Goal: Information Seeking & Learning: Stay updated

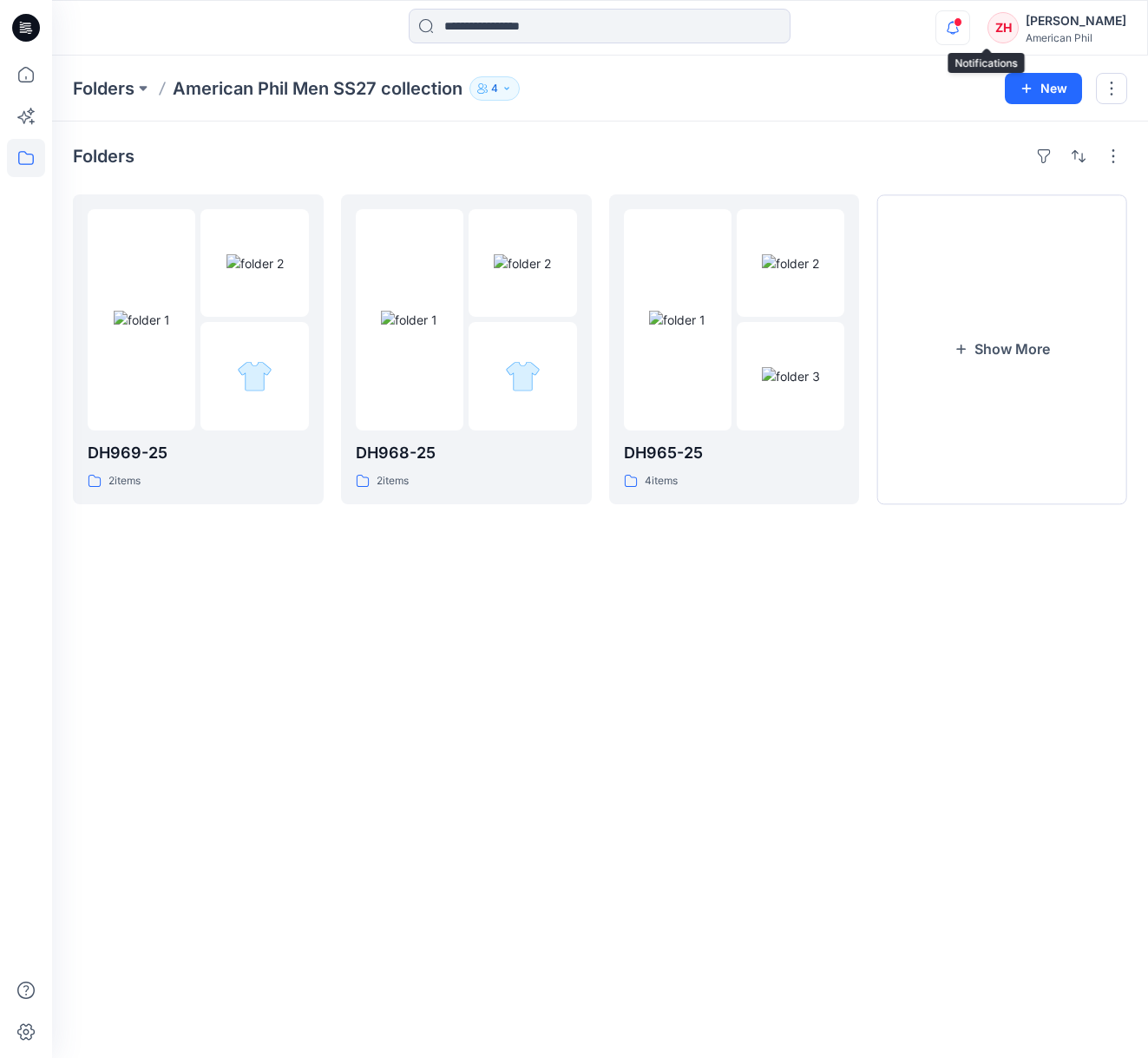
click at [962, 23] on span at bounding box center [957, 22] width 9 height 10
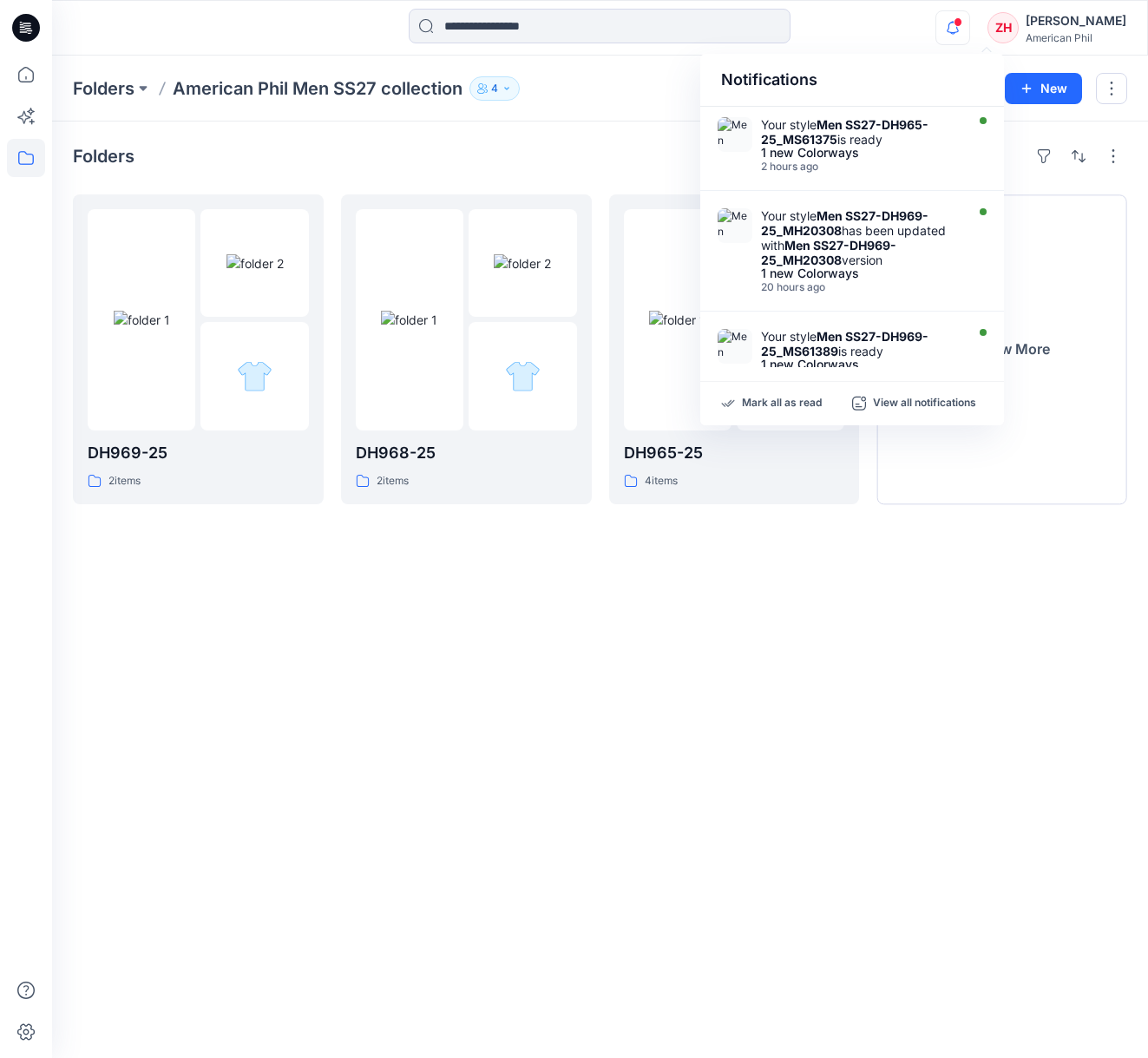
drag, startPoint x: 912, startPoint y: 69, endPoint x: 909, endPoint y: 59, distance: 10.4
click at [910, 67] on div "Notifications" at bounding box center [851, 79] width 304 height 53
click at [901, 54] on div "Notifications" at bounding box center [851, 79] width 304 height 53
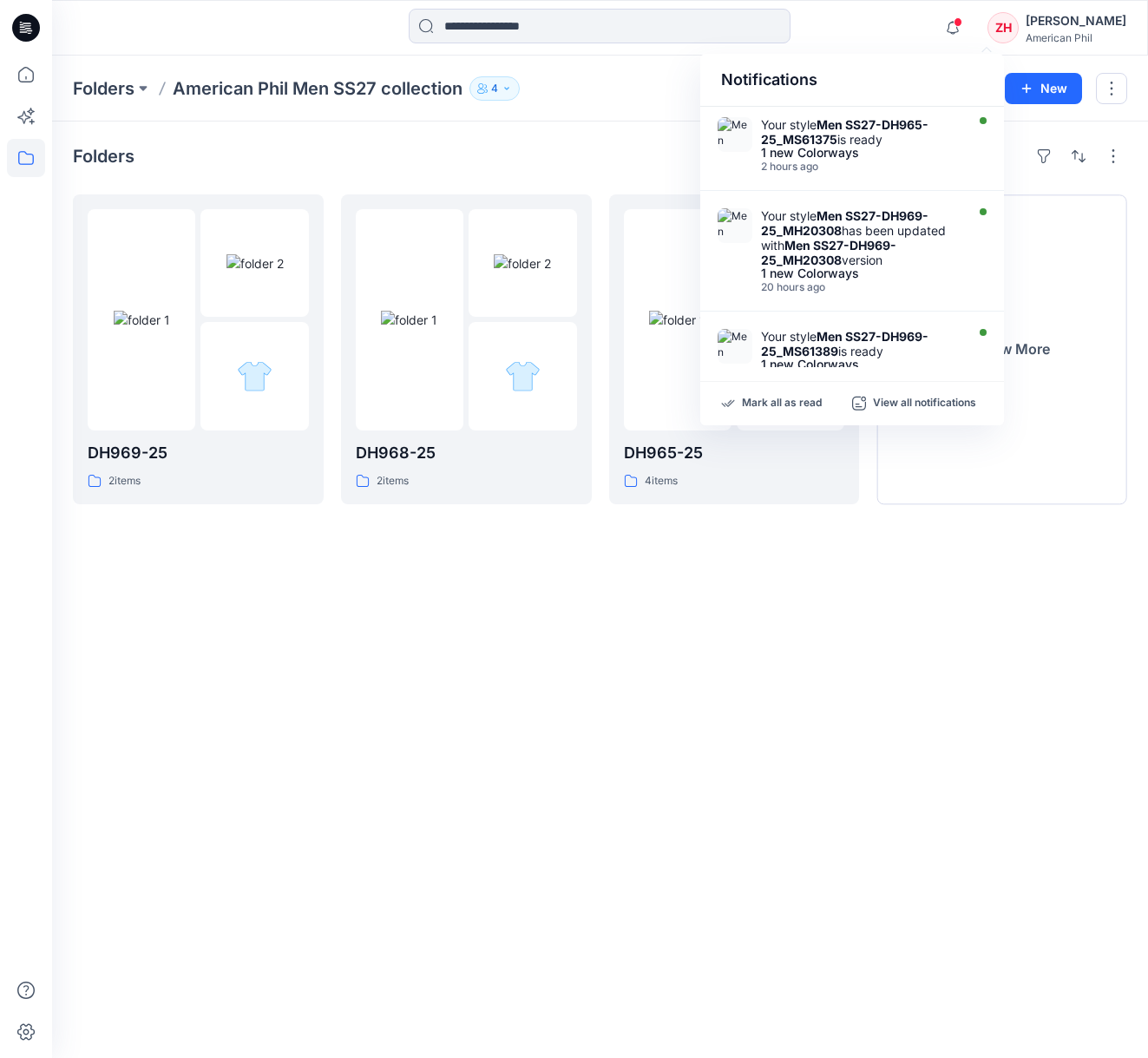
click at [901, 54] on div "Notifications" at bounding box center [851, 79] width 304 height 53
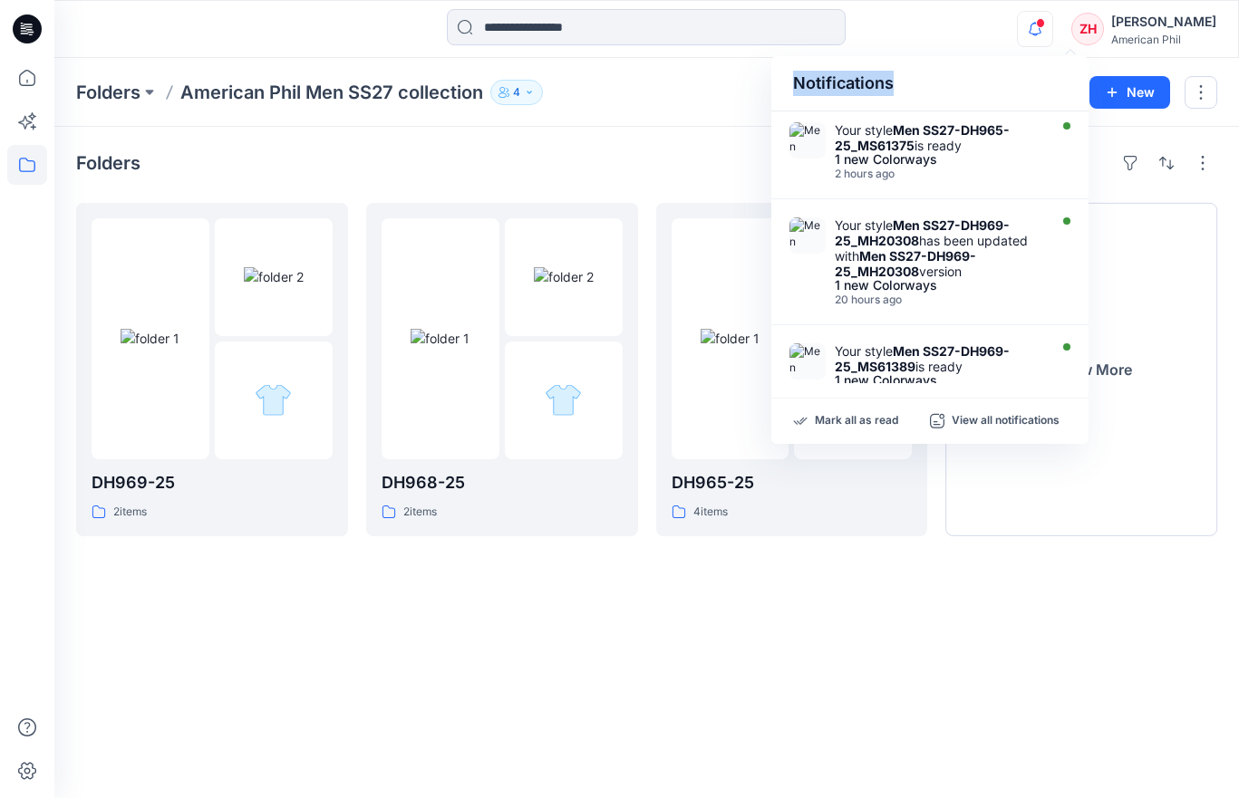
click at [1052, 21] on icon "button" at bounding box center [1035, 29] width 34 height 36
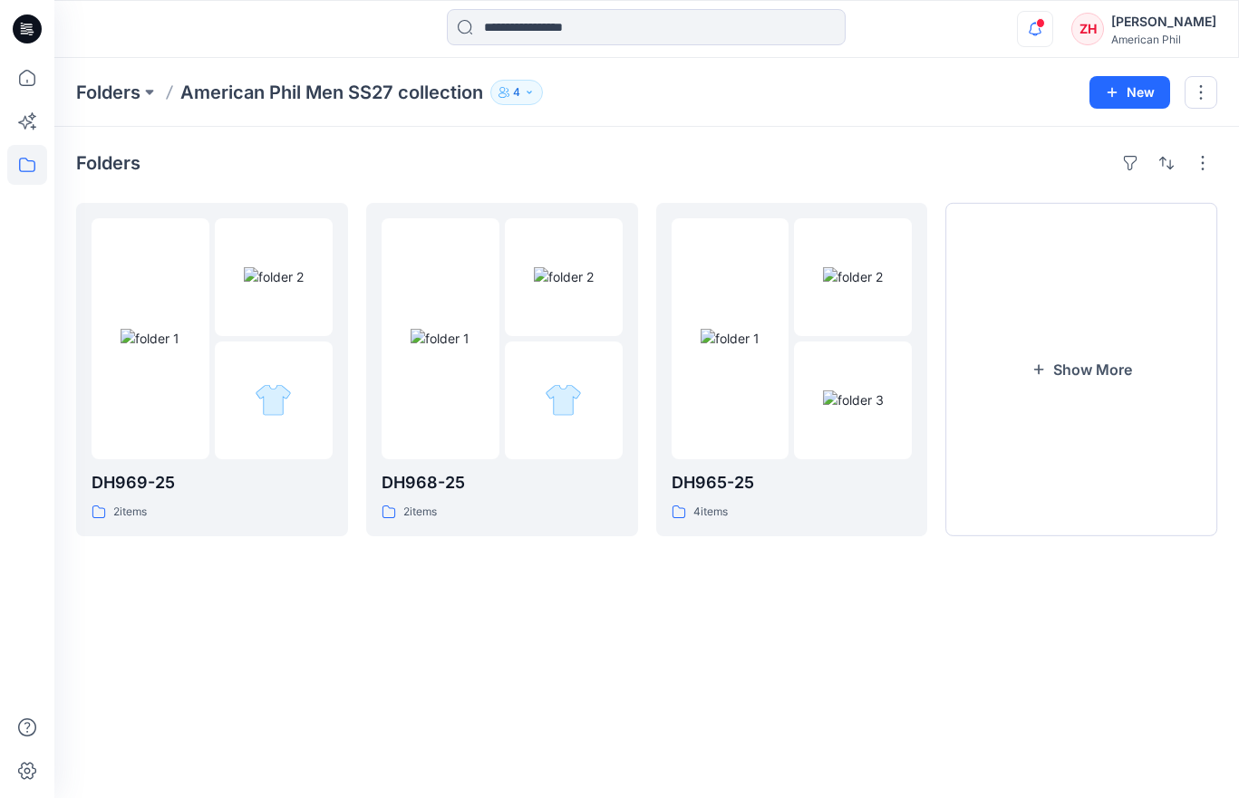
click at [1052, 32] on icon "button" at bounding box center [1035, 29] width 34 height 36
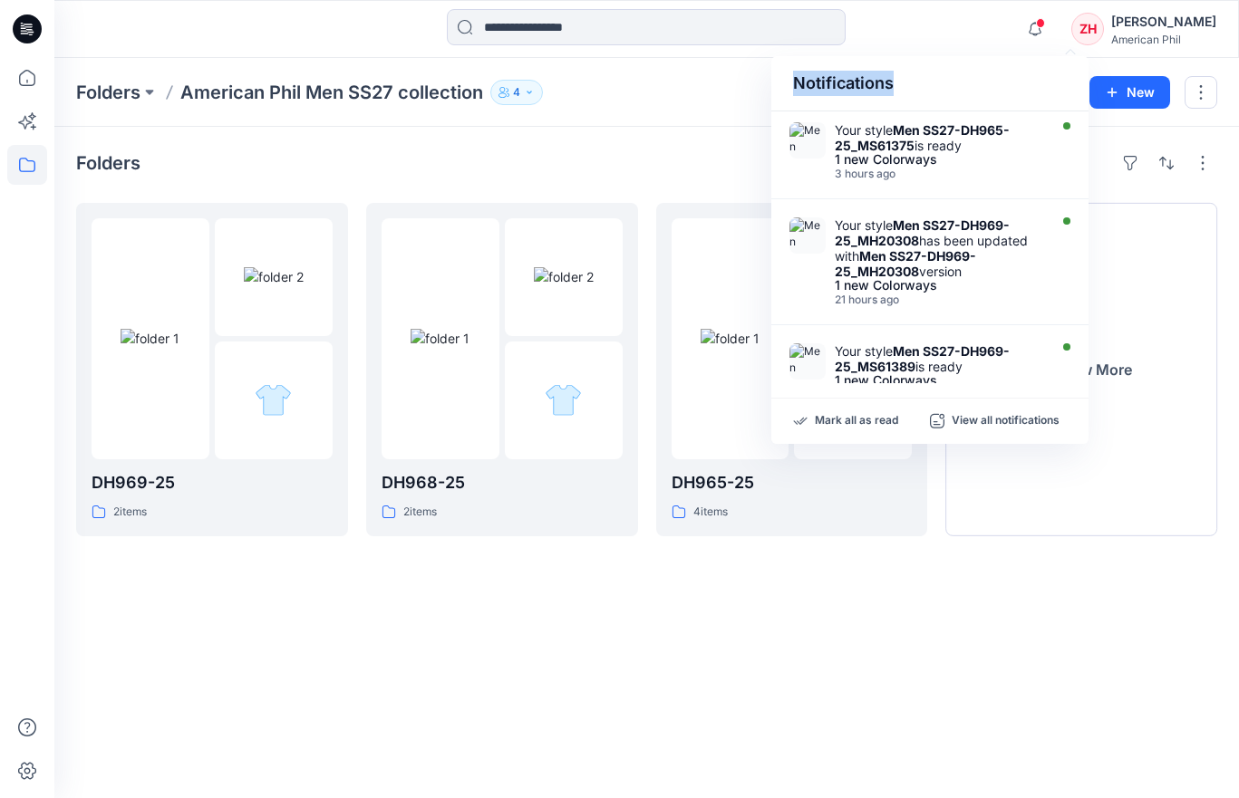
click at [1010, 42] on div "Notifications Your style Men SS27-DH965-25_MS61375 is ready 1 new Colorways 3 h…" at bounding box center [646, 29] width 1184 height 40
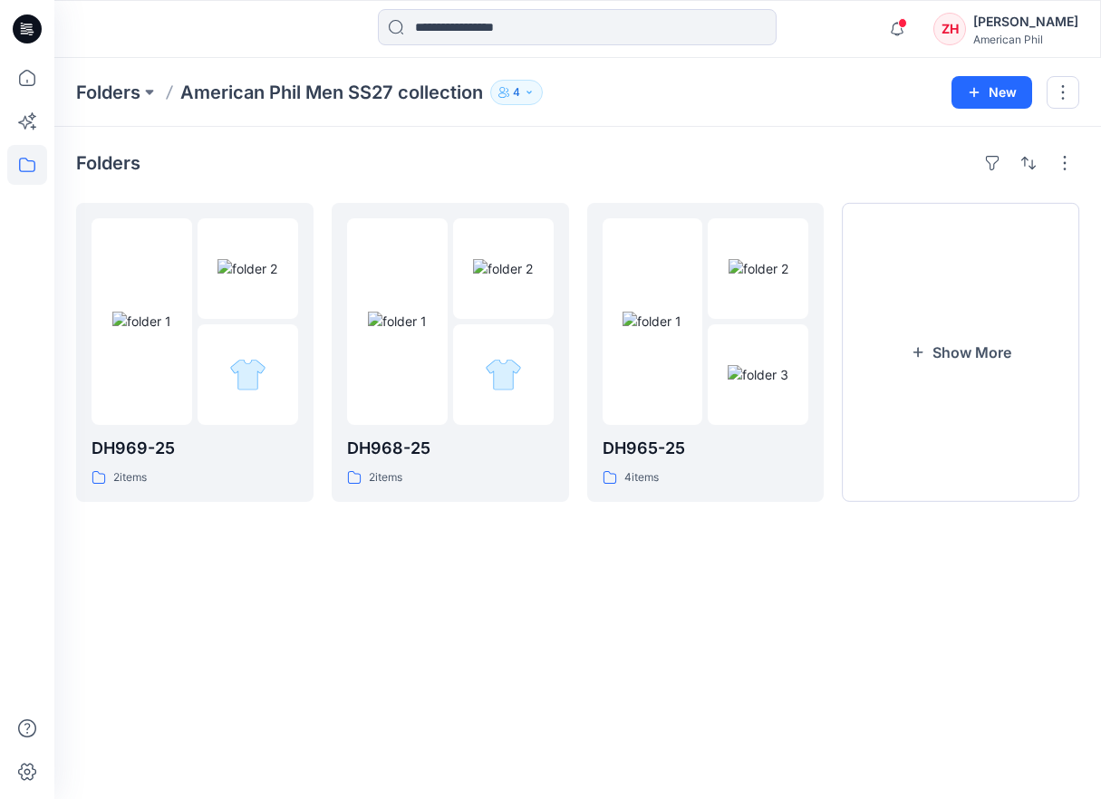
click at [899, 164] on div "Folders" at bounding box center [577, 163] width 1003 height 29
click at [907, 27] on span at bounding box center [902, 23] width 9 height 10
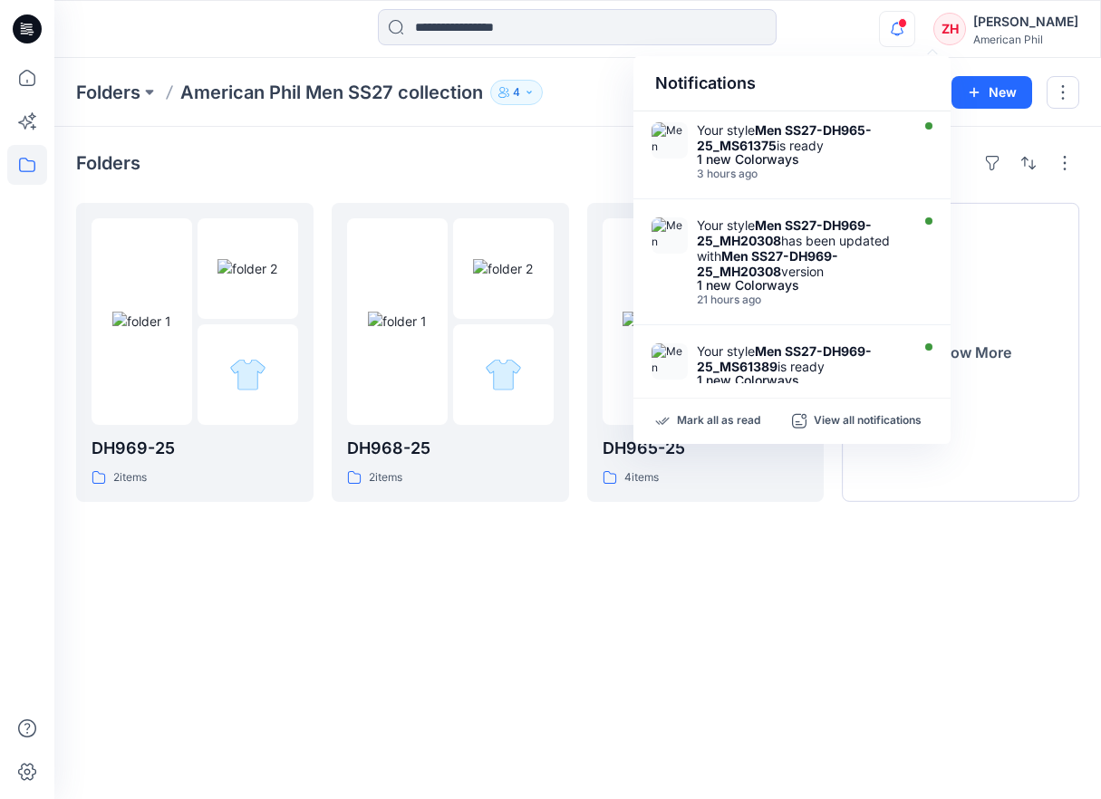
click at [847, 42] on div "Notifications Your style Men SS27-DH965-25_MS61375 is ready 1 new Colorways 3 h…" at bounding box center [577, 29] width 1046 height 40
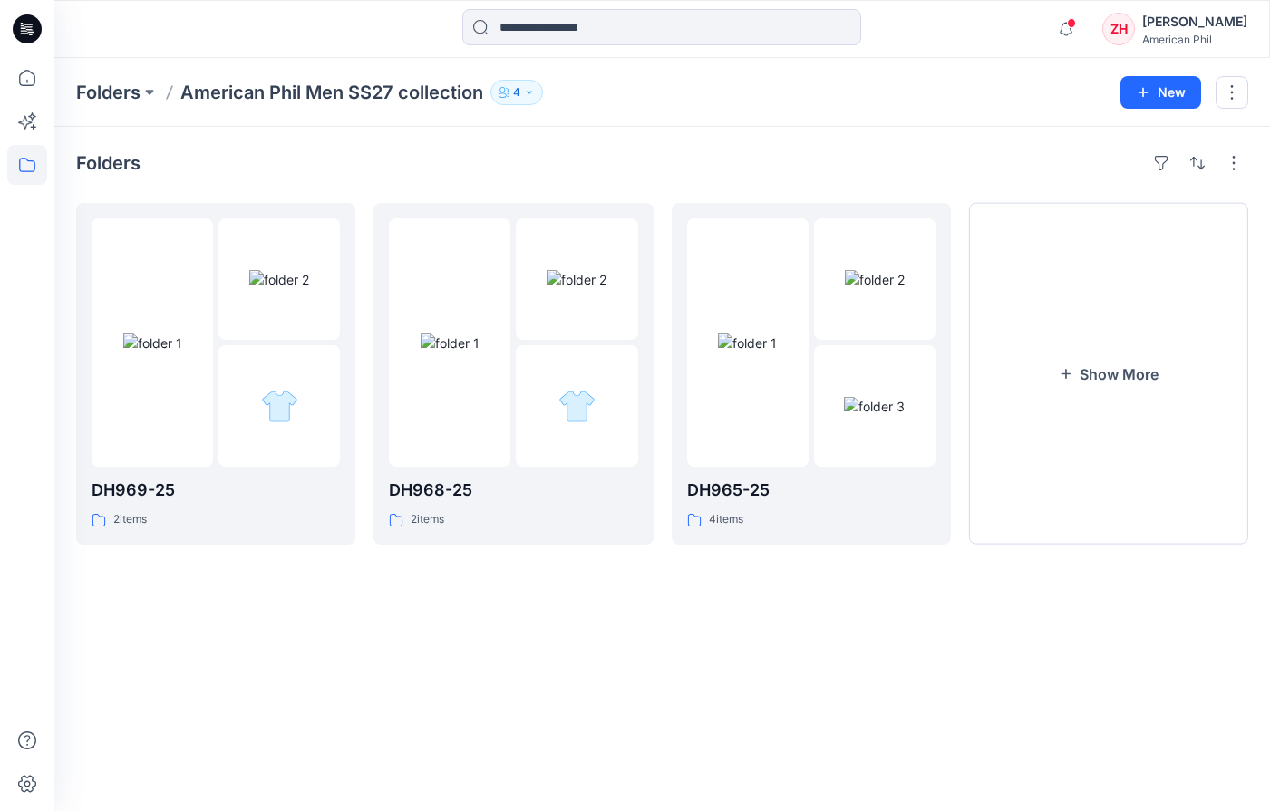
click at [1057, 105] on div "Folders American Phil Men SS27 collection 4 New" at bounding box center [661, 92] width 1215 height 69
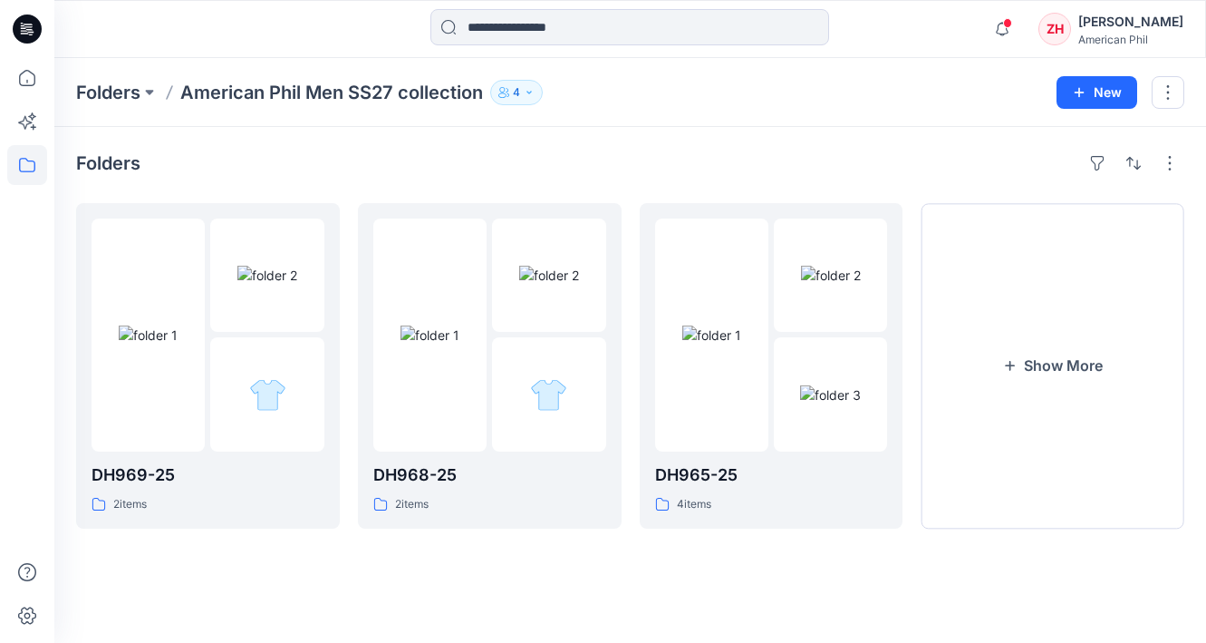
click at [955, 40] on div "Notifications Your style Men SS27-DH965-25_MS61375 is ready 1 new Colorways 3 h…" at bounding box center [629, 29] width 1151 height 40
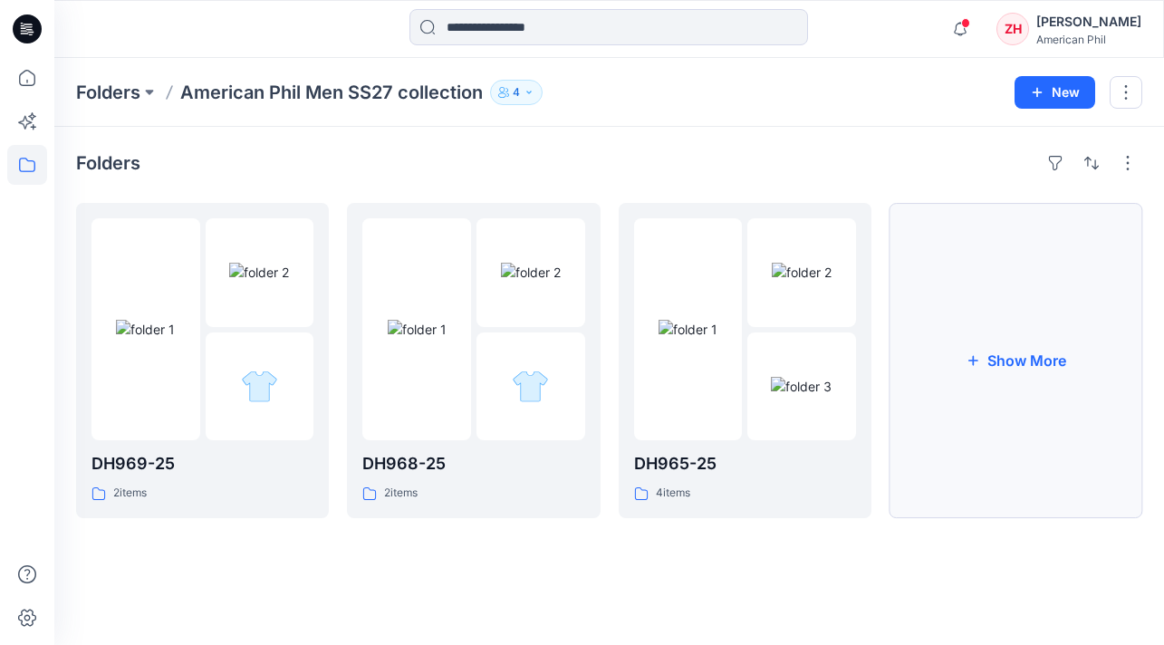
click at [1046, 372] on button "Show More" at bounding box center [1016, 360] width 253 height 315
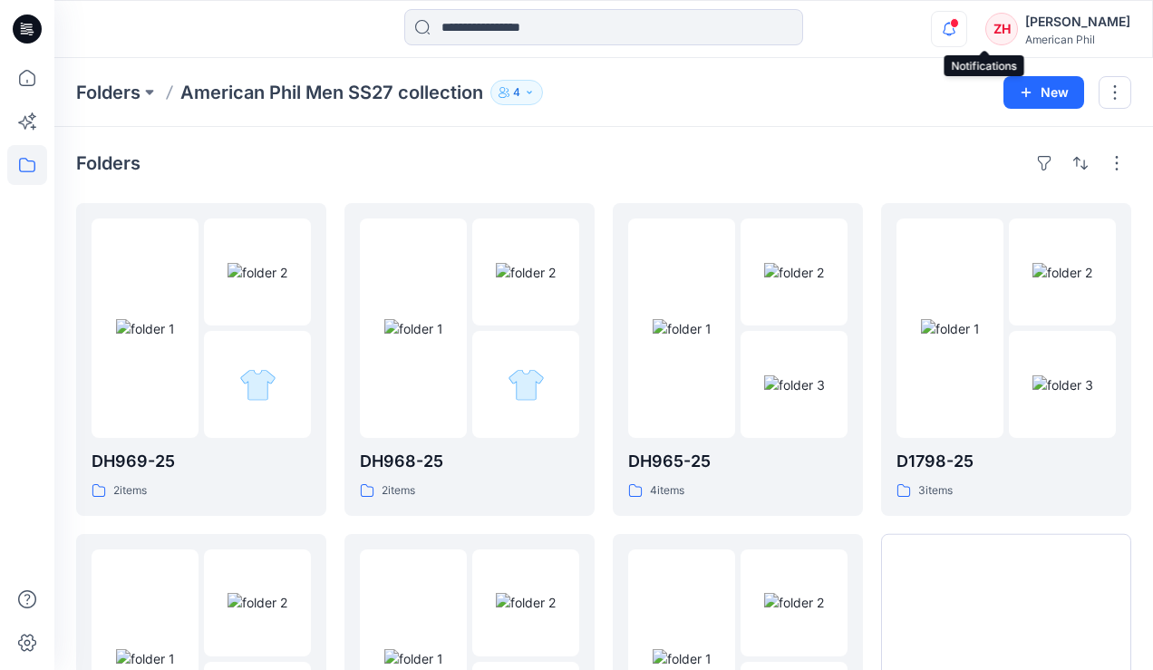
click at [966, 20] on icon "button" at bounding box center [949, 29] width 34 height 36
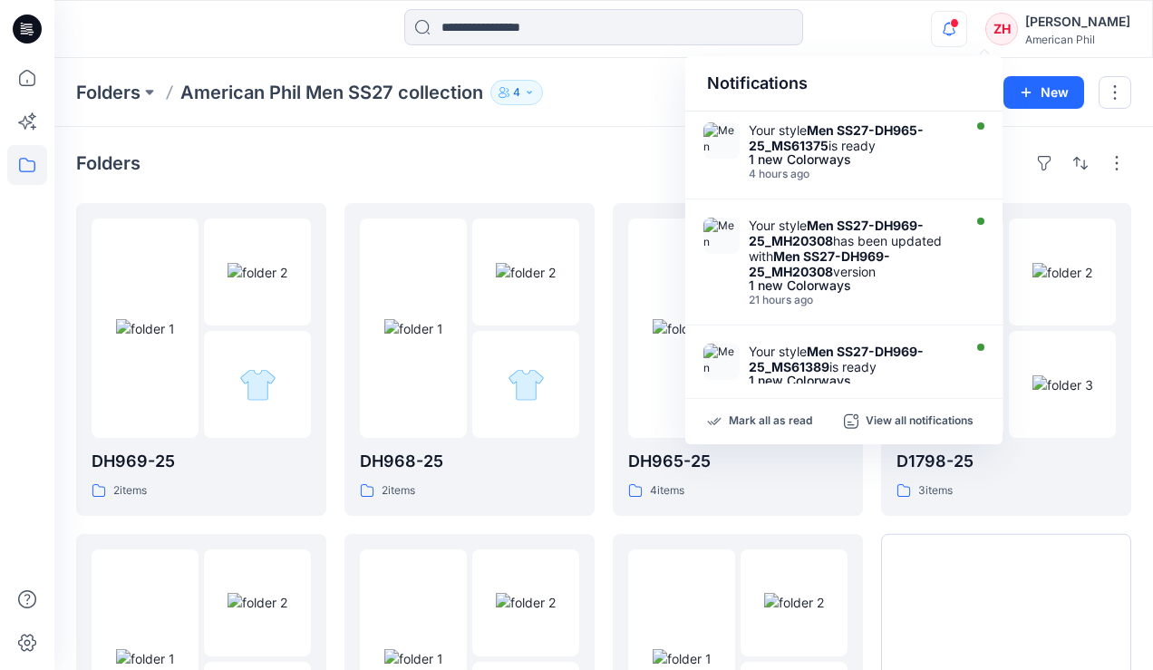
click at [885, 32] on div "Notifications Your style Men SS27-DH965-25_MS61375 is ready 1 new Colorways 4 h…" at bounding box center [602, 29] width 1097 height 40
